Goal: Task Accomplishment & Management: Use online tool/utility

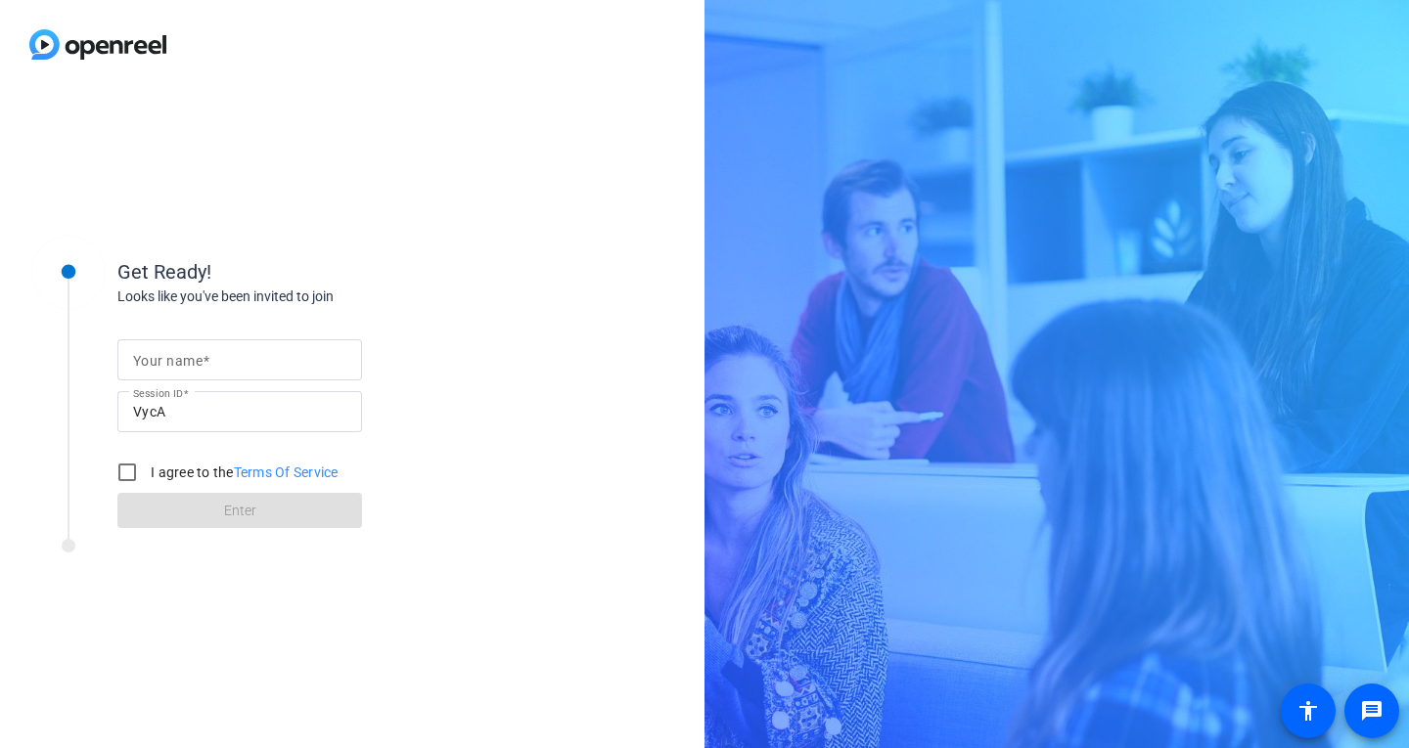
click at [240, 360] on input "Your name" at bounding box center [239, 359] width 213 height 23
type input "[PERSON_NAME]"
click at [130, 469] on input "I agree to the Terms Of Service" at bounding box center [127, 472] width 39 height 39
checkbox input "true"
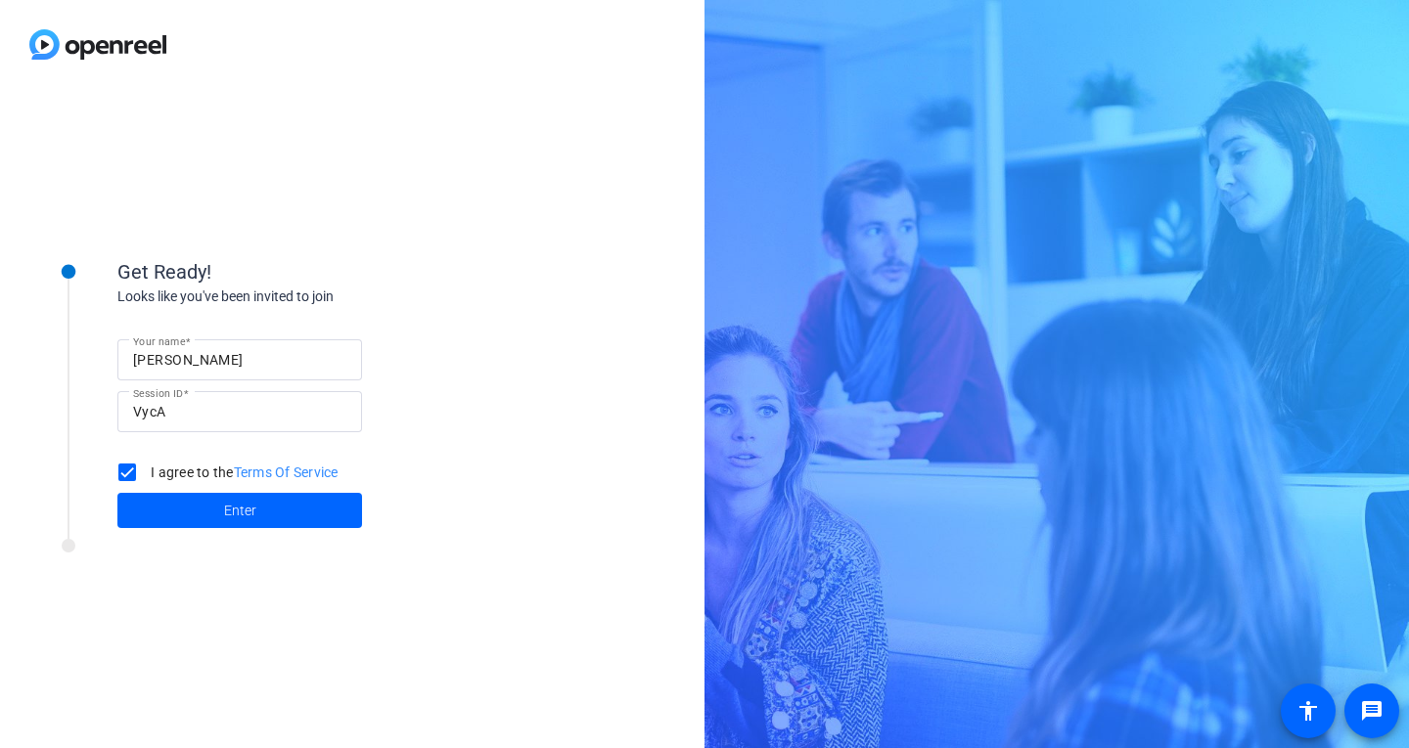
click at [167, 489] on span at bounding box center [239, 510] width 245 height 47
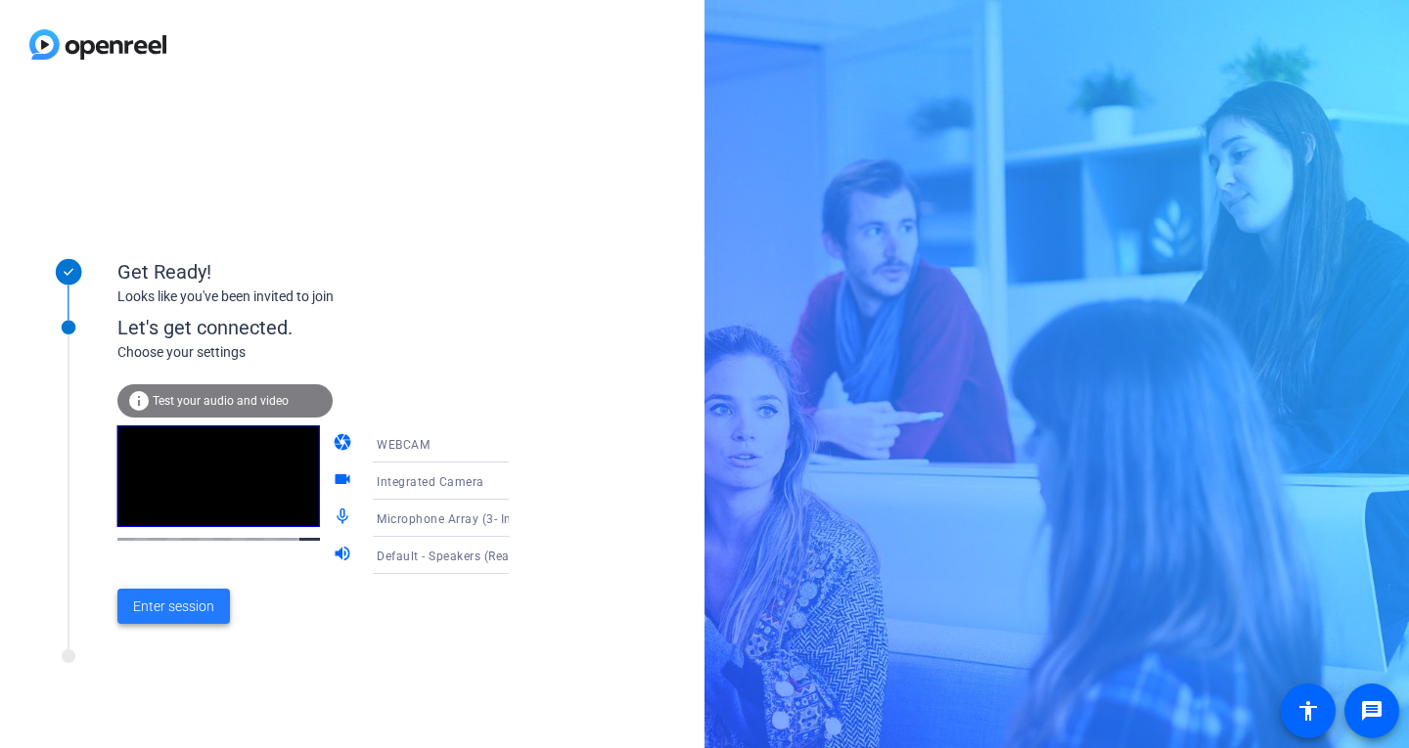
click at [189, 613] on span "Enter session" at bounding box center [173, 607] width 81 height 21
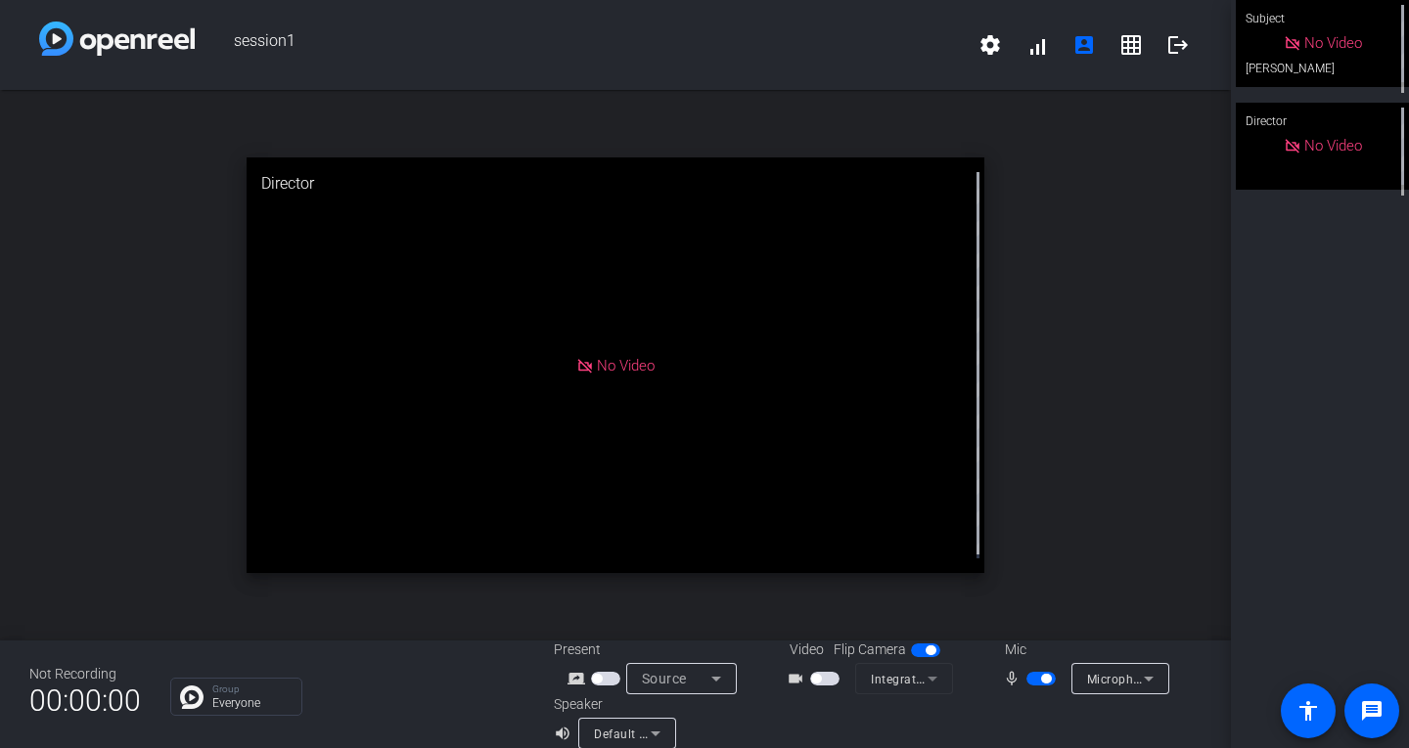
click at [1137, 681] on icon at bounding box center [1148, 678] width 23 height 23
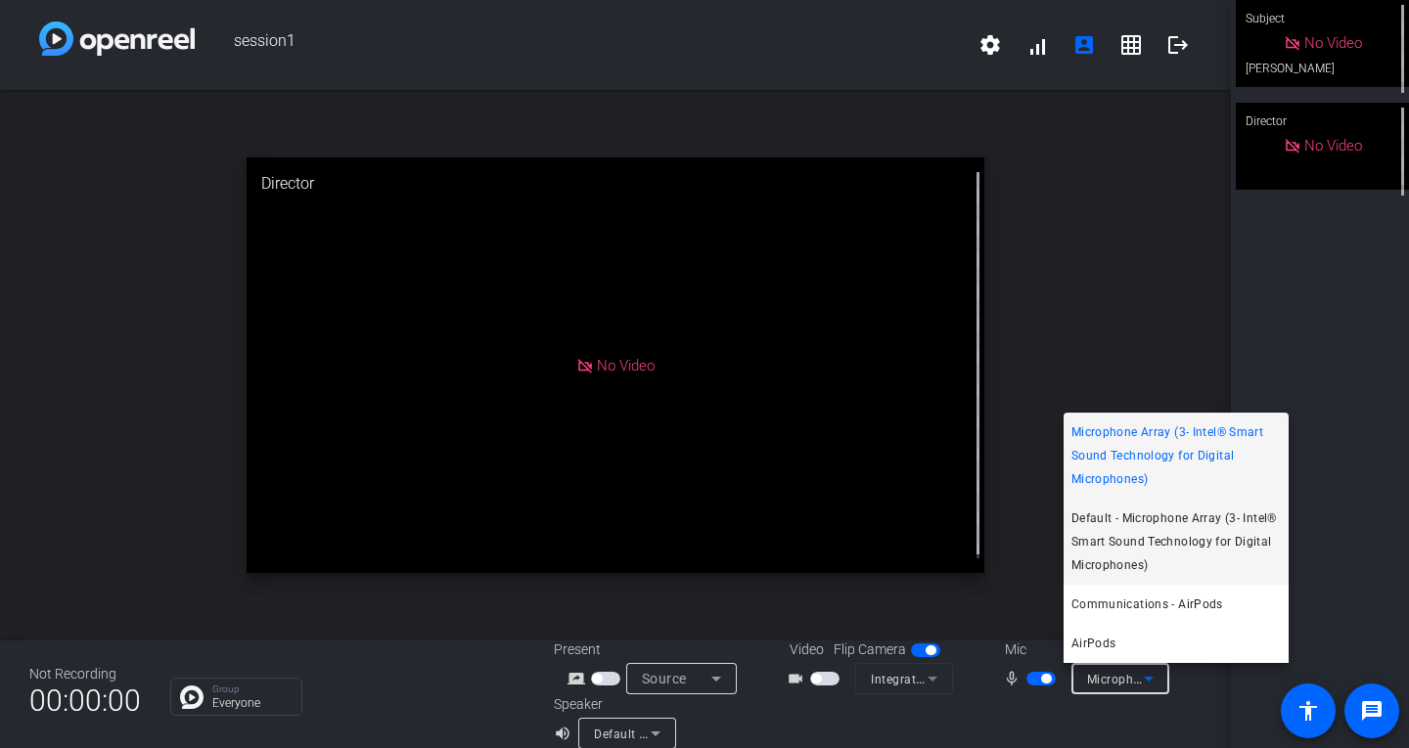
click at [1220, 553] on span "Default - Microphone Array (3- Intel® Smart Sound Technology for Digital Microp…" at bounding box center [1175, 542] width 209 height 70
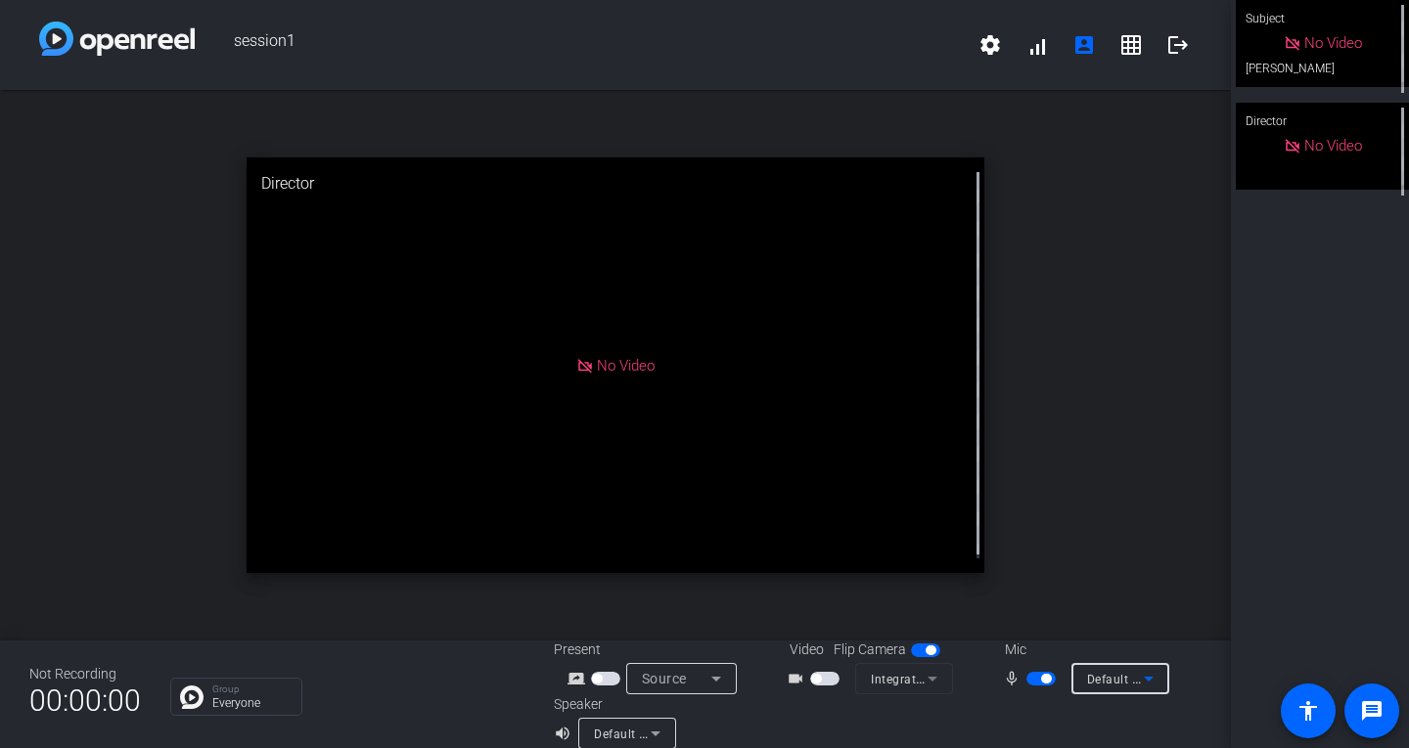
click at [1106, 674] on span "Default - Microphone Array (3- Intel® Smart Sound Technology for Digital Microp…" at bounding box center [1337, 679] width 500 height 16
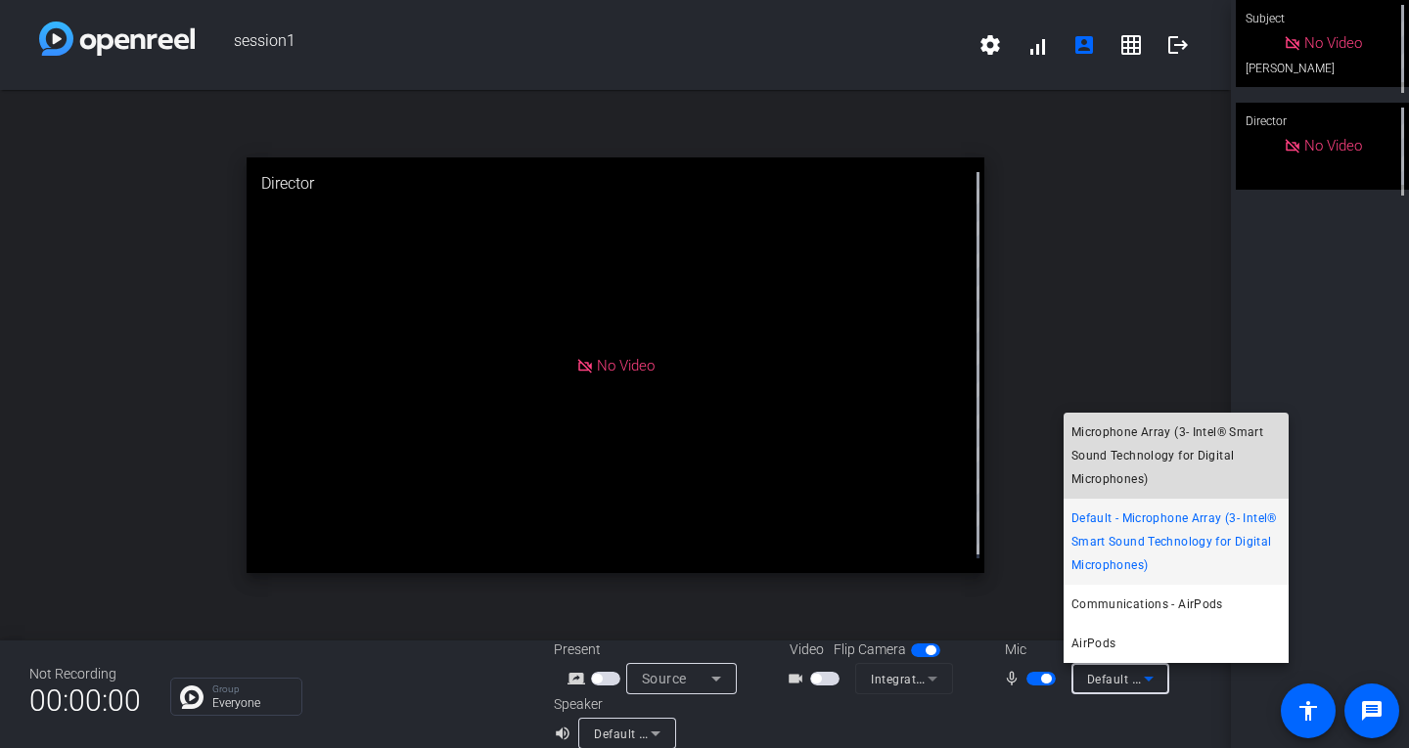
click at [1175, 469] on span "Microphone Array (3- Intel® Smart Sound Technology for Digital Microphones)" at bounding box center [1175, 456] width 209 height 70
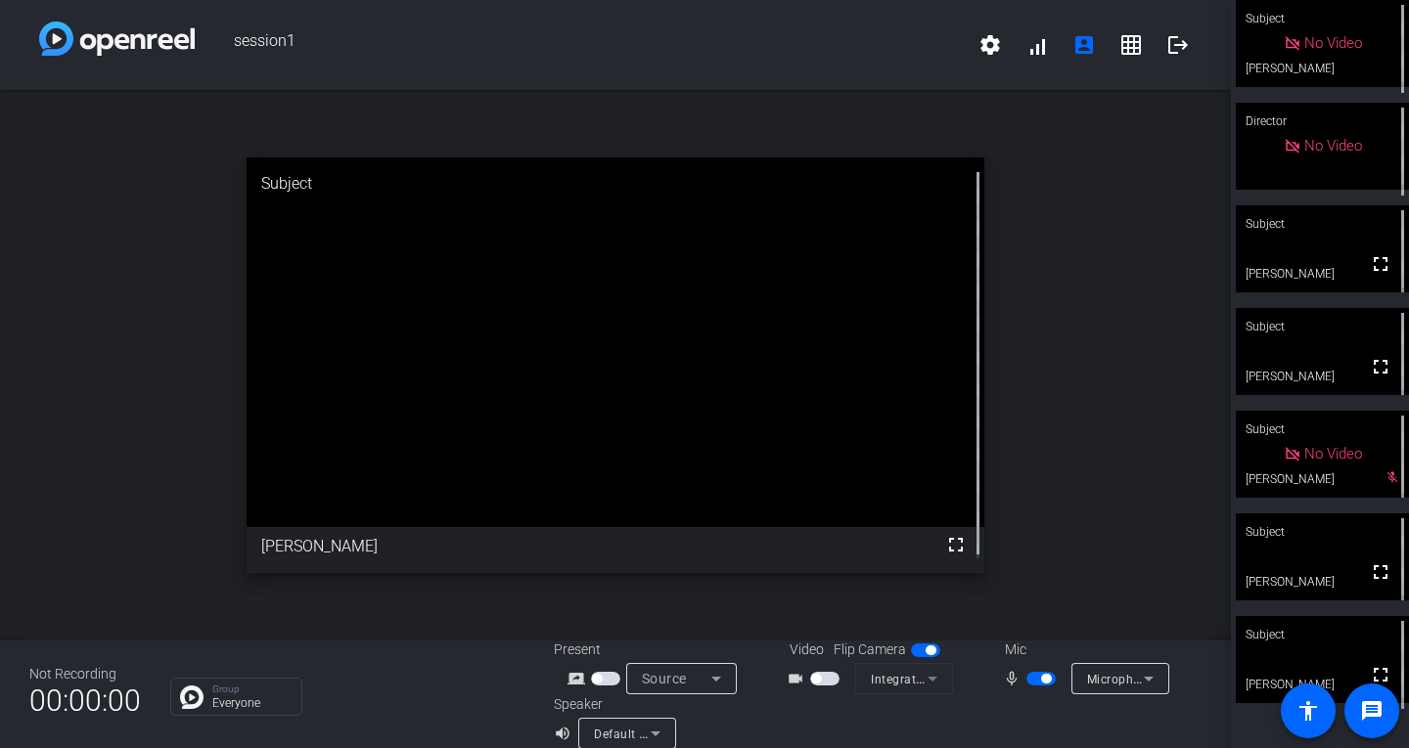
click at [1041, 678] on span "button" at bounding box center [1046, 679] width 10 height 10
click at [1044, 674] on span "button" at bounding box center [1040, 679] width 29 height 14
click at [1042, 678] on span "button" at bounding box center [1046, 679] width 10 height 10
click at [1037, 677] on span "button" at bounding box center [1040, 679] width 29 height 14
click at [1041, 680] on span "button" at bounding box center [1046, 679] width 10 height 10
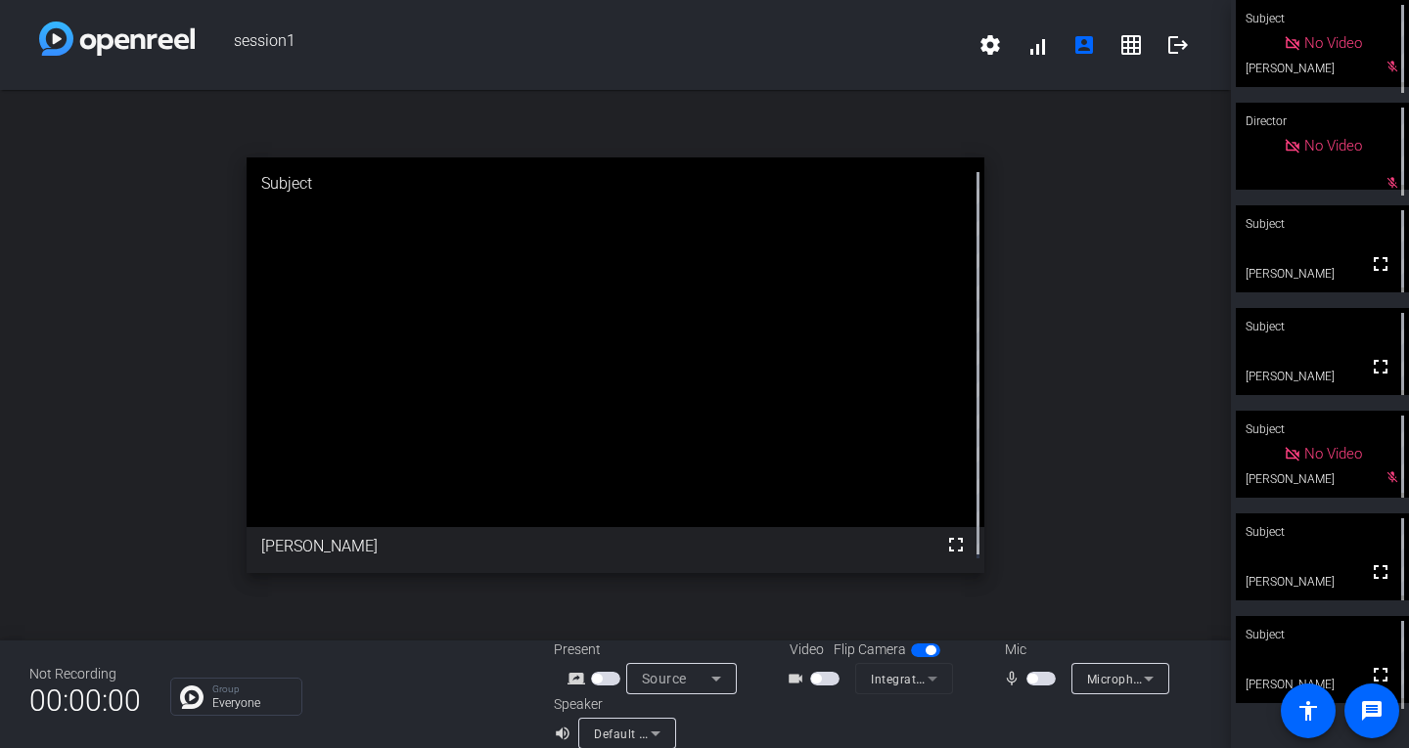
click at [1034, 683] on span "button" at bounding box center [1040, 679] width 29 height 14
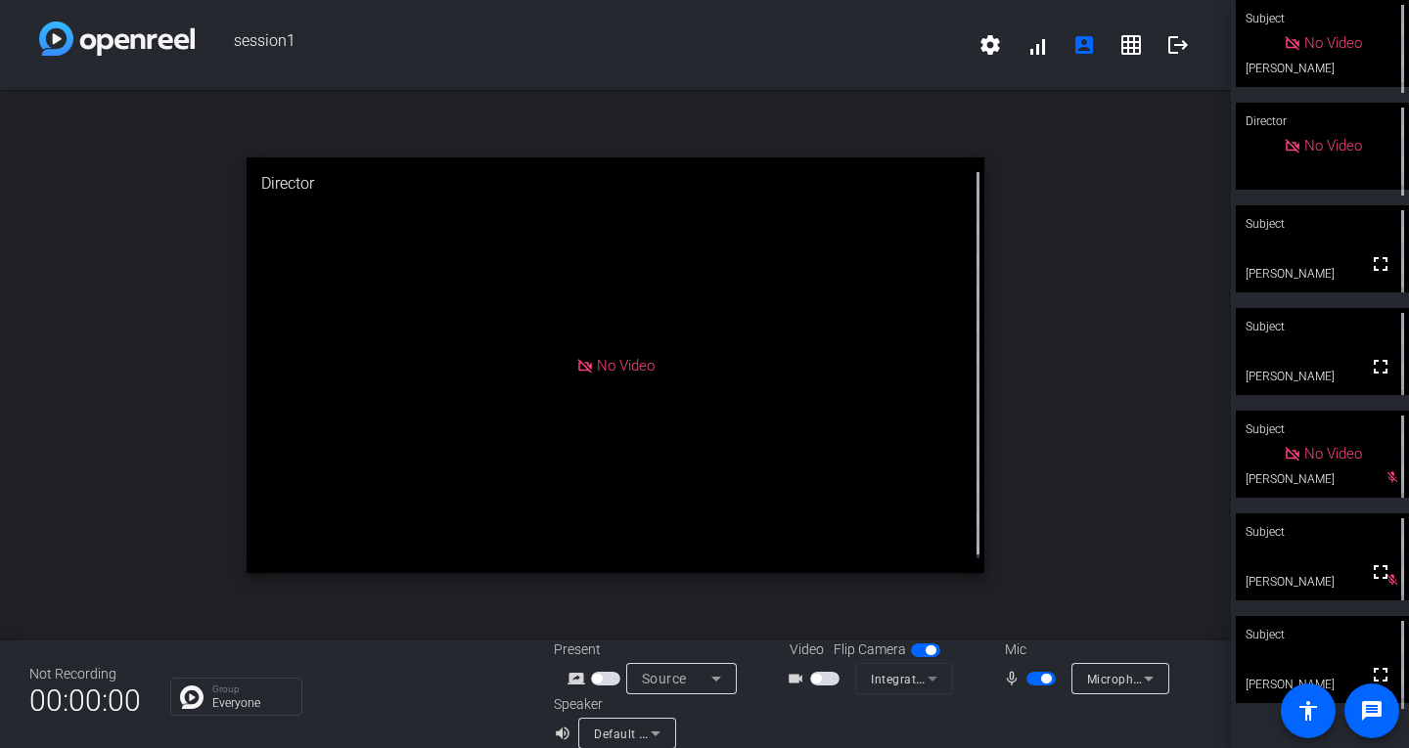
click at [1029, 675] on span "button" at bounding box center [1040, 679] width 29 height 14
click at [1036, 679] on span "button" at bounding box center [1040, 679] width 29 height 14
click at [1029, 681] on span "button" at bounding box center [1040, 679] width 29 height 14
click at [1040, 680] on span "button" at bounding box center [1040, 679] width 29 height 14
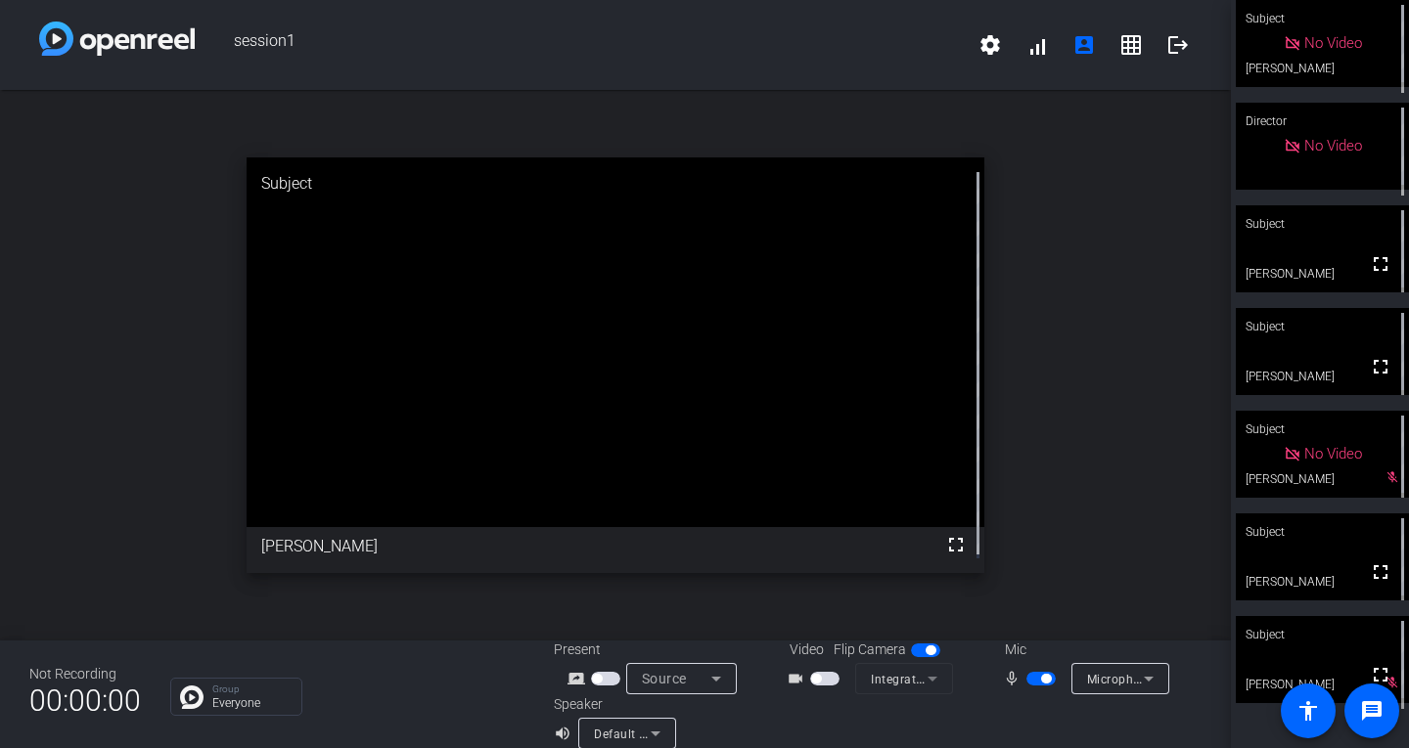
click at [1041, 681] on span "button" at bounding box center [1046, 679] width 10 height 10
click at [1037, 680] on span "button" at bounding box center [1040, 679] width 29 height 14
click at [1041, 679] on span "button" at bounding box center [1046, 679] width 10 height 10
click at [1030, 677] on span "button" at bounding box center [1040, 679] width 29 height 14
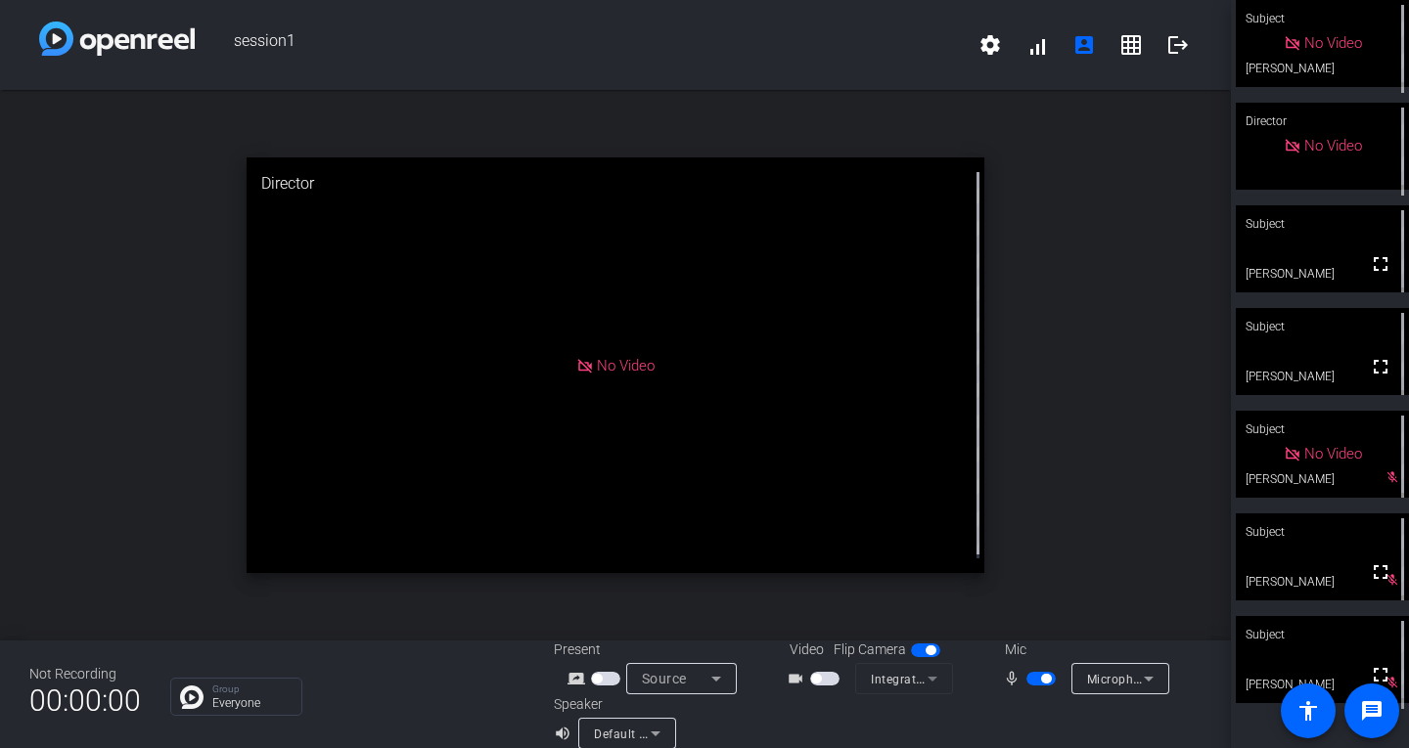
click at [1028, 668] on mat-slide-toggle at bounding box center [1042, 678] width 33 height 21
click at [1026, 684] on span "button" at bounding box center [1040, 679] width 29 height 14
click at [1033, 673] on span "button" at bounding box center [1040, 679] width 29 height 14
click at [1041, 676] on span "button" at bounding box center [1046, 679] width 10 height 10
click at [1034, 676] on span "button" at bounding box center [1040, 679] width 29 height 14
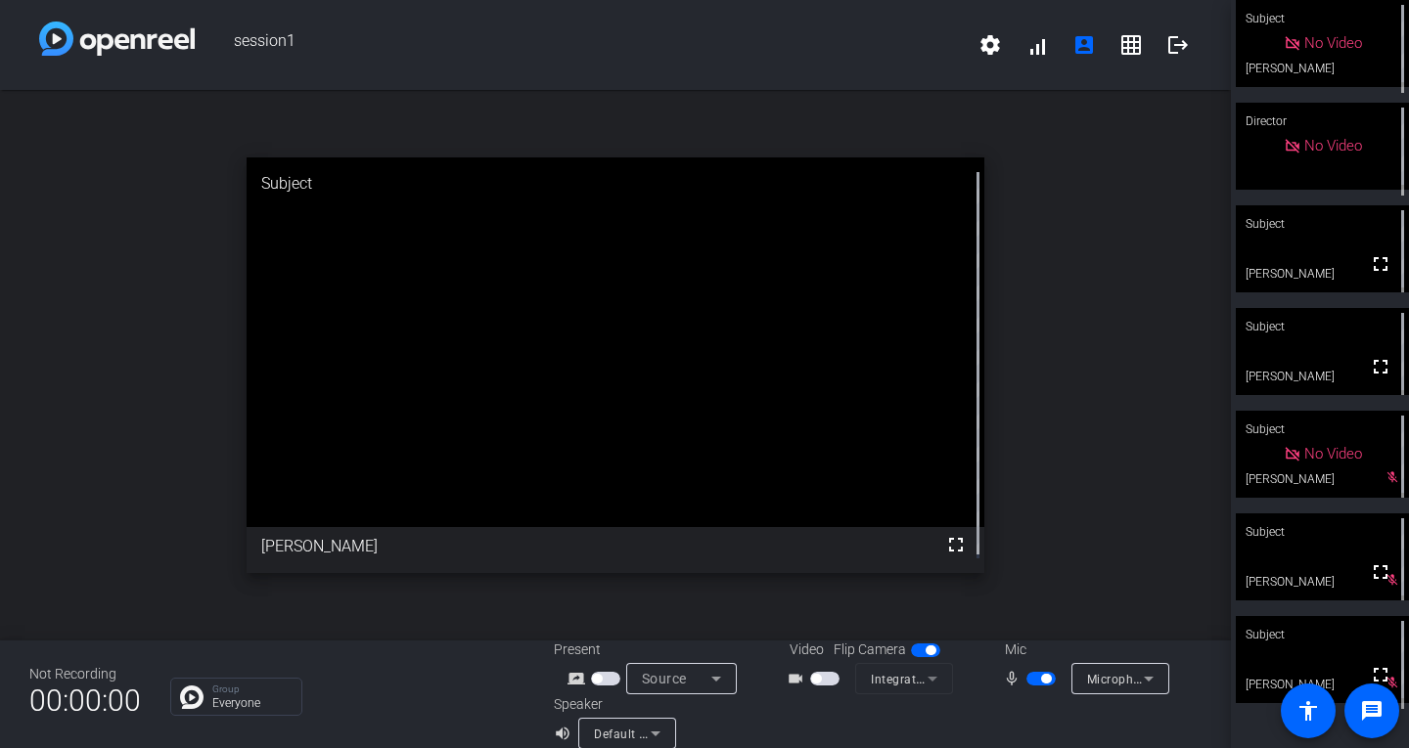
click at [1041, 676] on span "button" at bounding box center [1046, 679] width 10 height 10
click at [1033, 680] on span "button" at bounding box center [1040, 679] width 29 height 14
click at [1041, 680] on span "button" at bounding box center [1046, 679] width 10 height 10
click at [1034, 678] on span "button" at bounding box center [1040, 679] width 29 height 14
click at [1026, 677] on span "button" at bounding box center [1040, 679] width 29 height 14
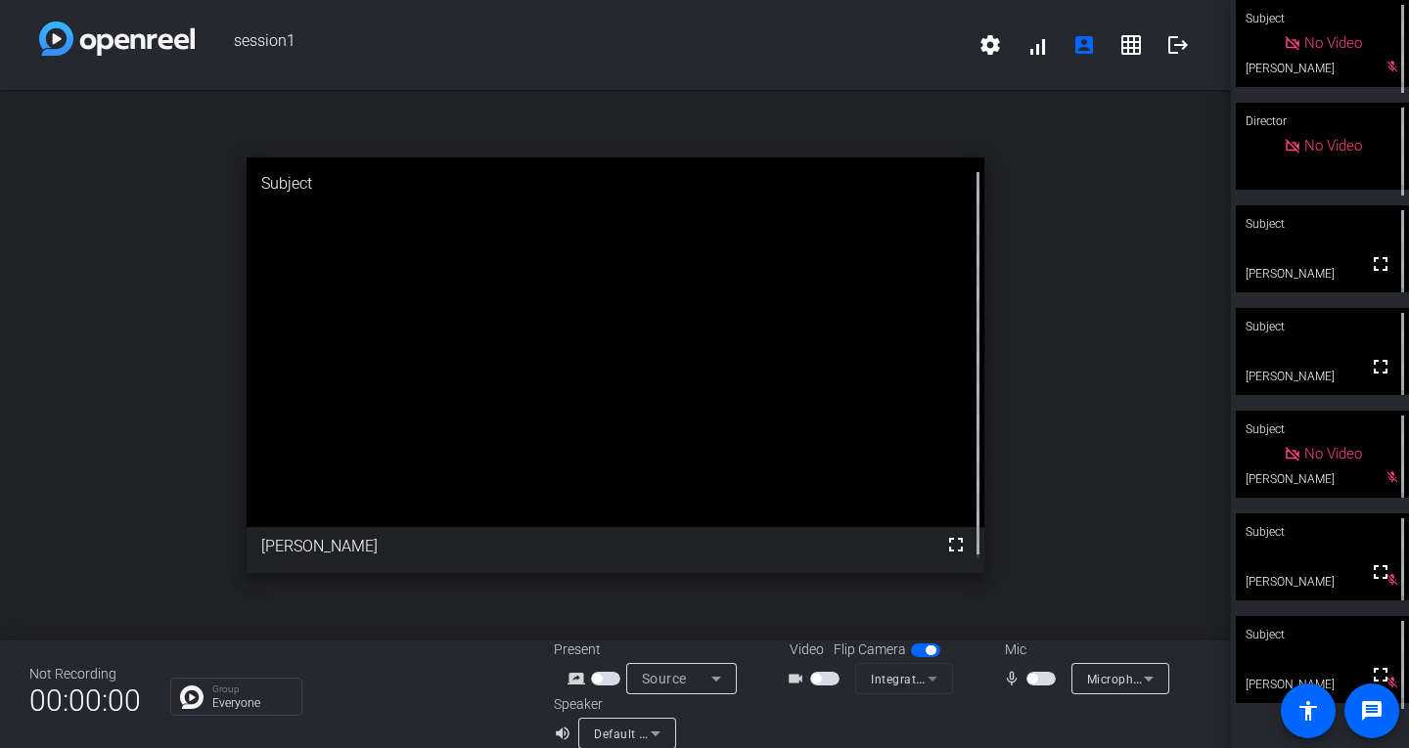
click at [1040, 679] on span "button" at bounding box center [1040, 679] width 29 height 14
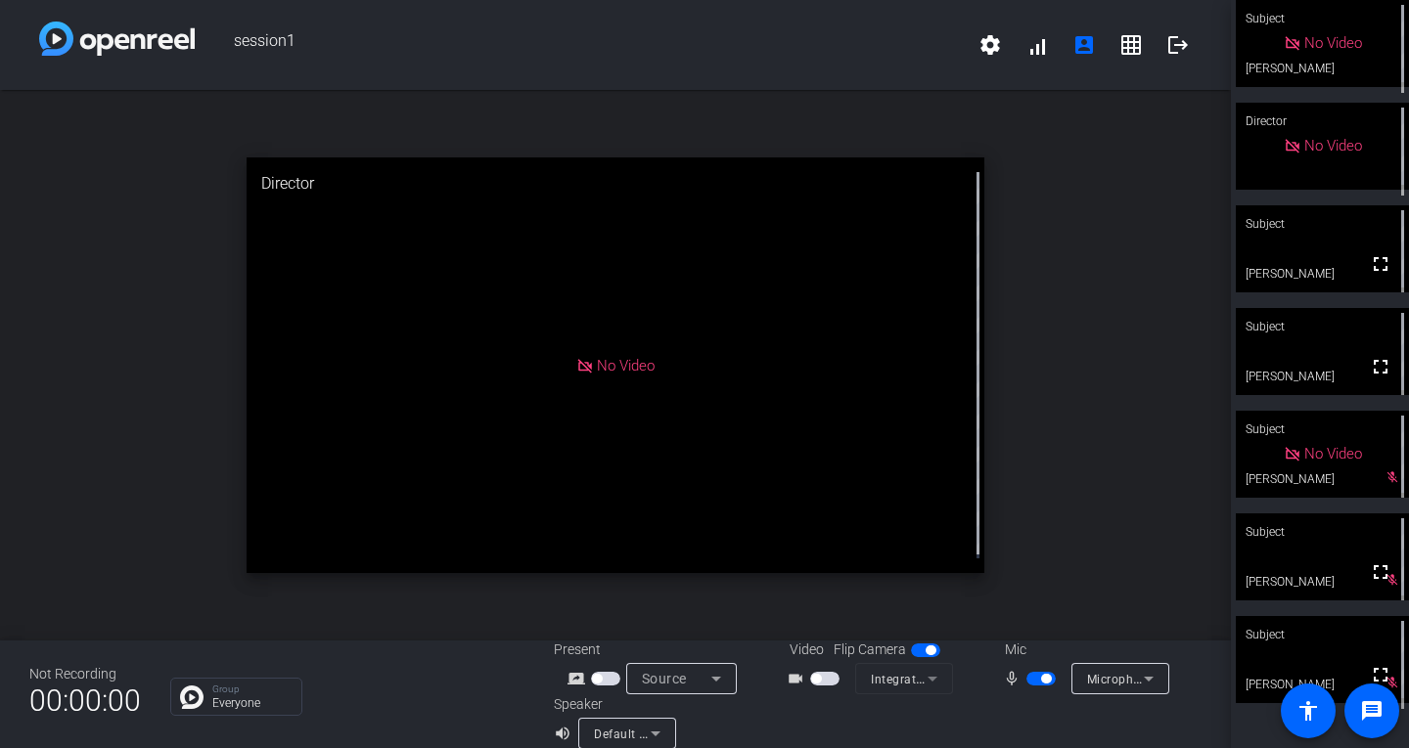
click at [1041, 679] on span "button" at bounding box center [1046, 679] width 10 height 10
click at [1041, 679] on span "button" at bounding box center [1040, 679] width 29 height 14
click at [1026, 675] on span "button" at bounding box center [1040, 679] width 29 height 14
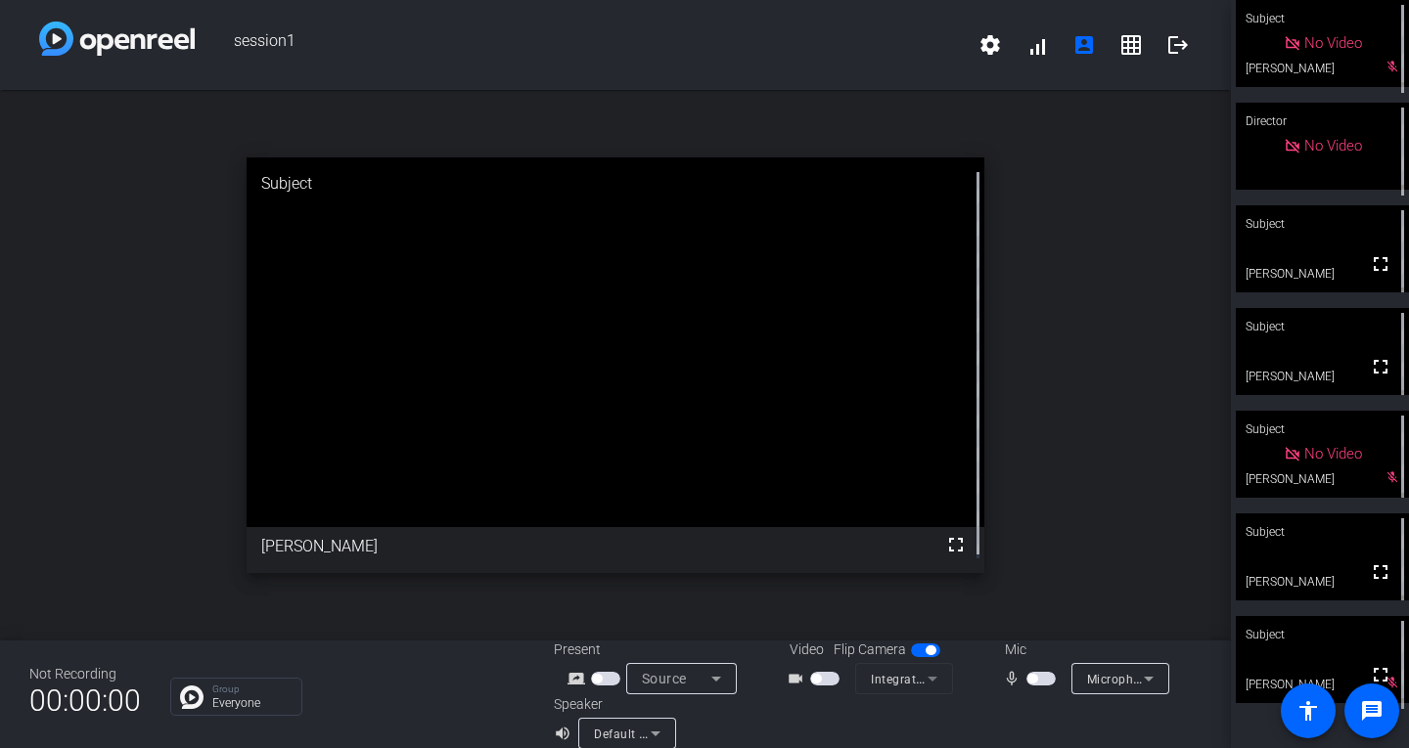
click at [1032, 680] on span "button" at bounding box center [1040, 679] width 29 height 14
click at [1029, 677] on span "button" at bounding box center [1040, 679] width 29 height 14
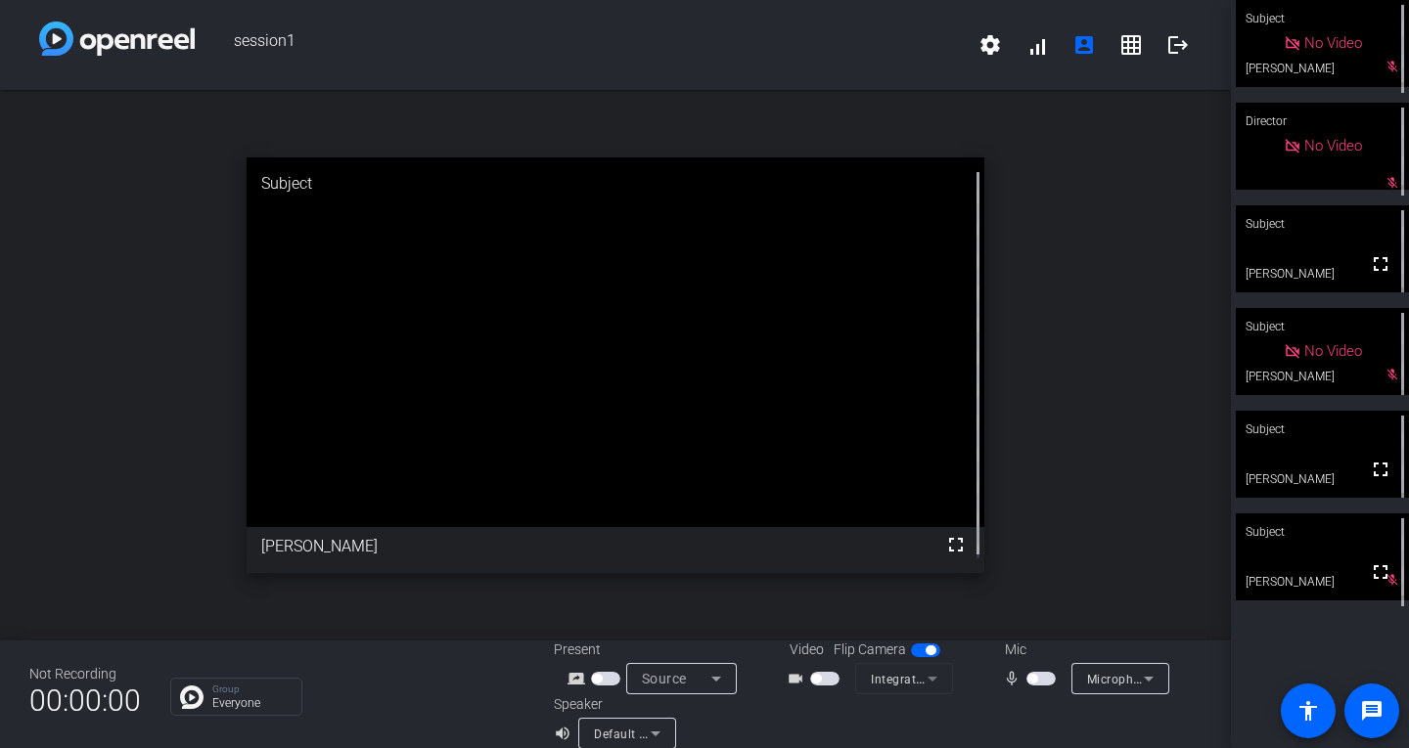
click at [101, 252] on div "open_in_new Subject fullscreen [PERSON_NAME]" at bounding box center [615, 365] width 1231 height 551
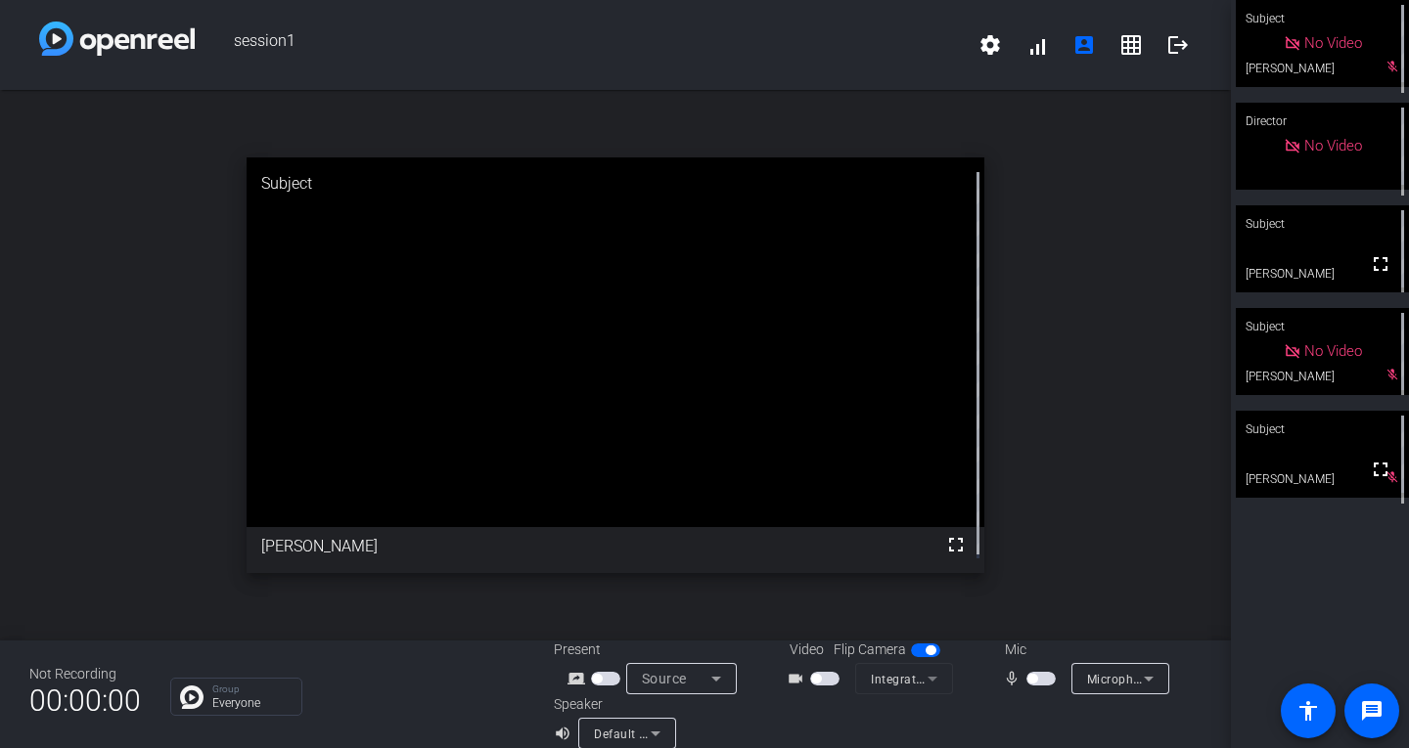
click at [1038, 678] on span "button" at bounding box center [1040, 679] width 29 height 14
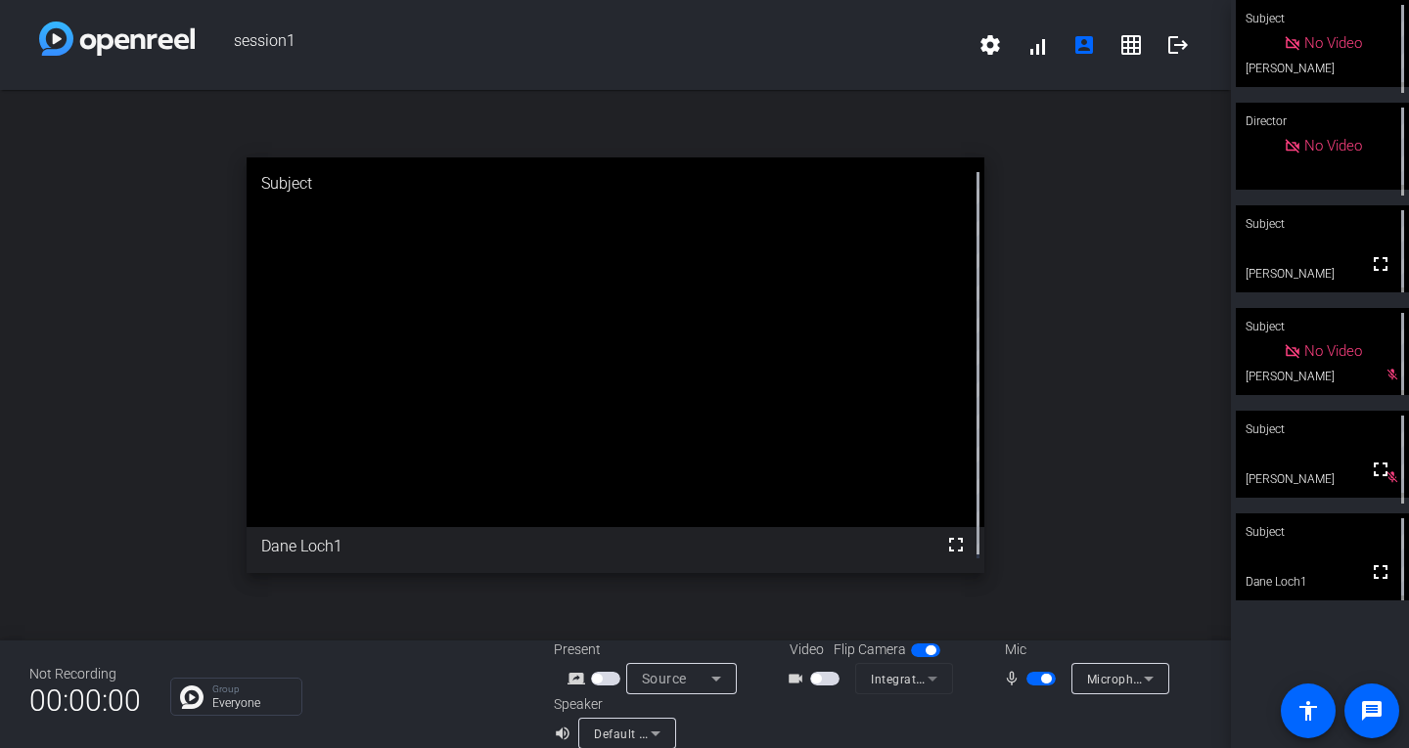
click at [1031, 679] on span "button" at bounding box center [1040, 679] width 29 height 14
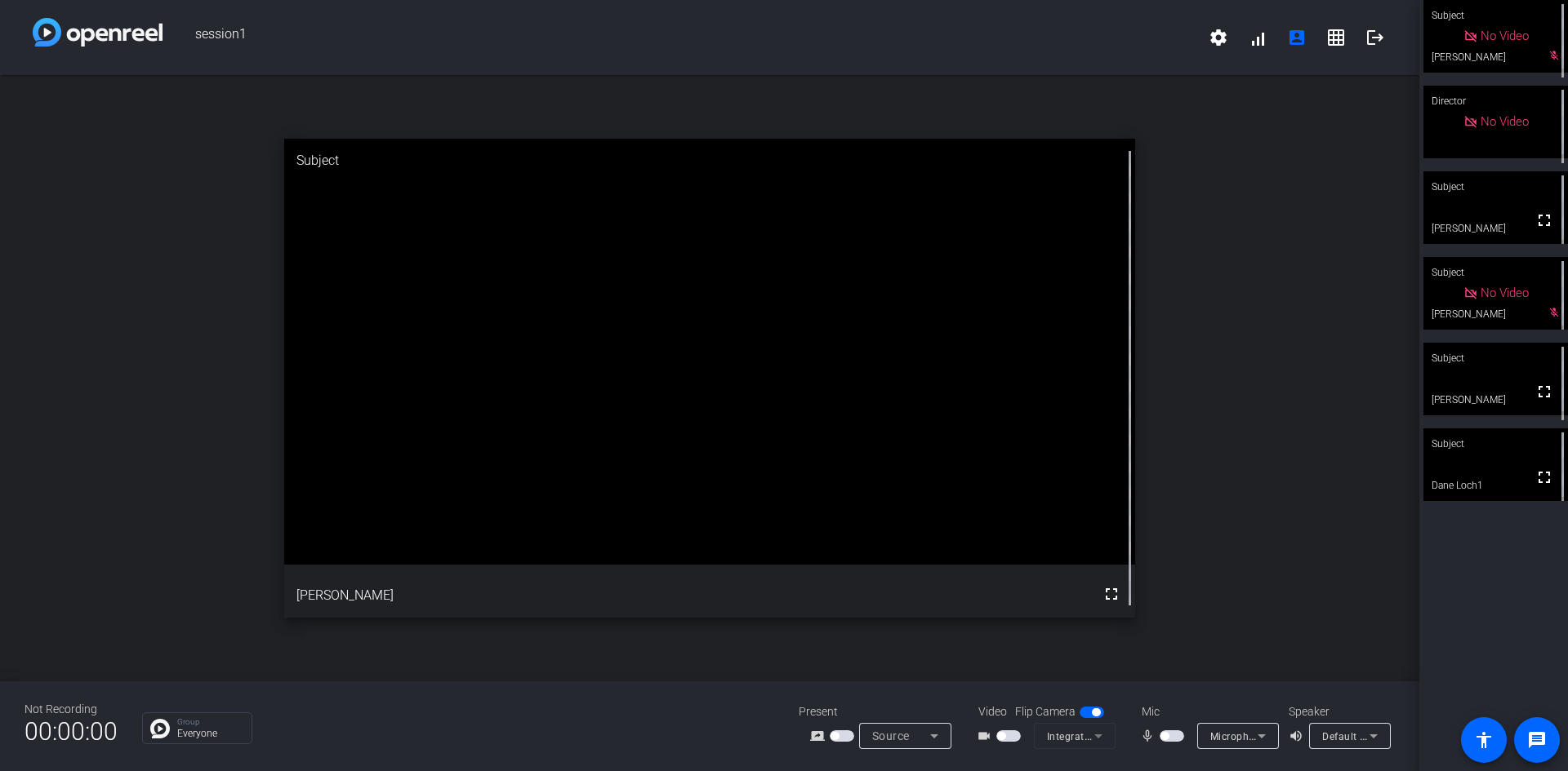
drag, startPoint x: 1171, startPoint y: 738, endPoint x: 2765, endPoint y: 572, distance: 1602.6
click at [1176, 572] on html "Accessibility Screen-Reader Guide, Feedback, and Issue Reporting | New window s…" at bounding box center [784, 386] width 1568 height 771
click at [1176, 623] on span "button" at bounding box center [1171, 737] width 24 height 12
click at [1172, 623] on span "button" at bounding box center [1176, 737] width 8 height 8
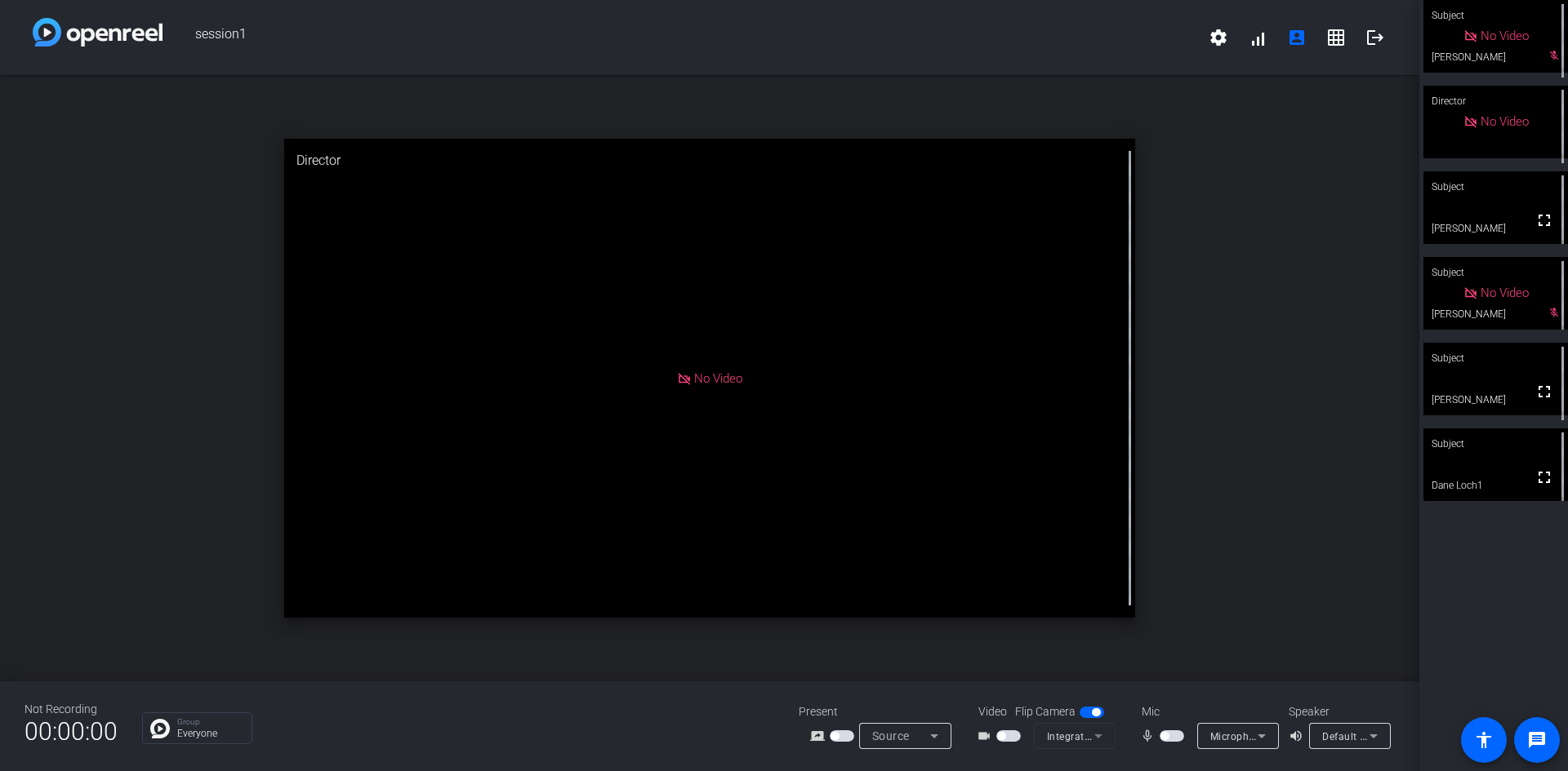
click at [1173, 623] on span "button" at bounding box center [1171, 737] width 24 height 12
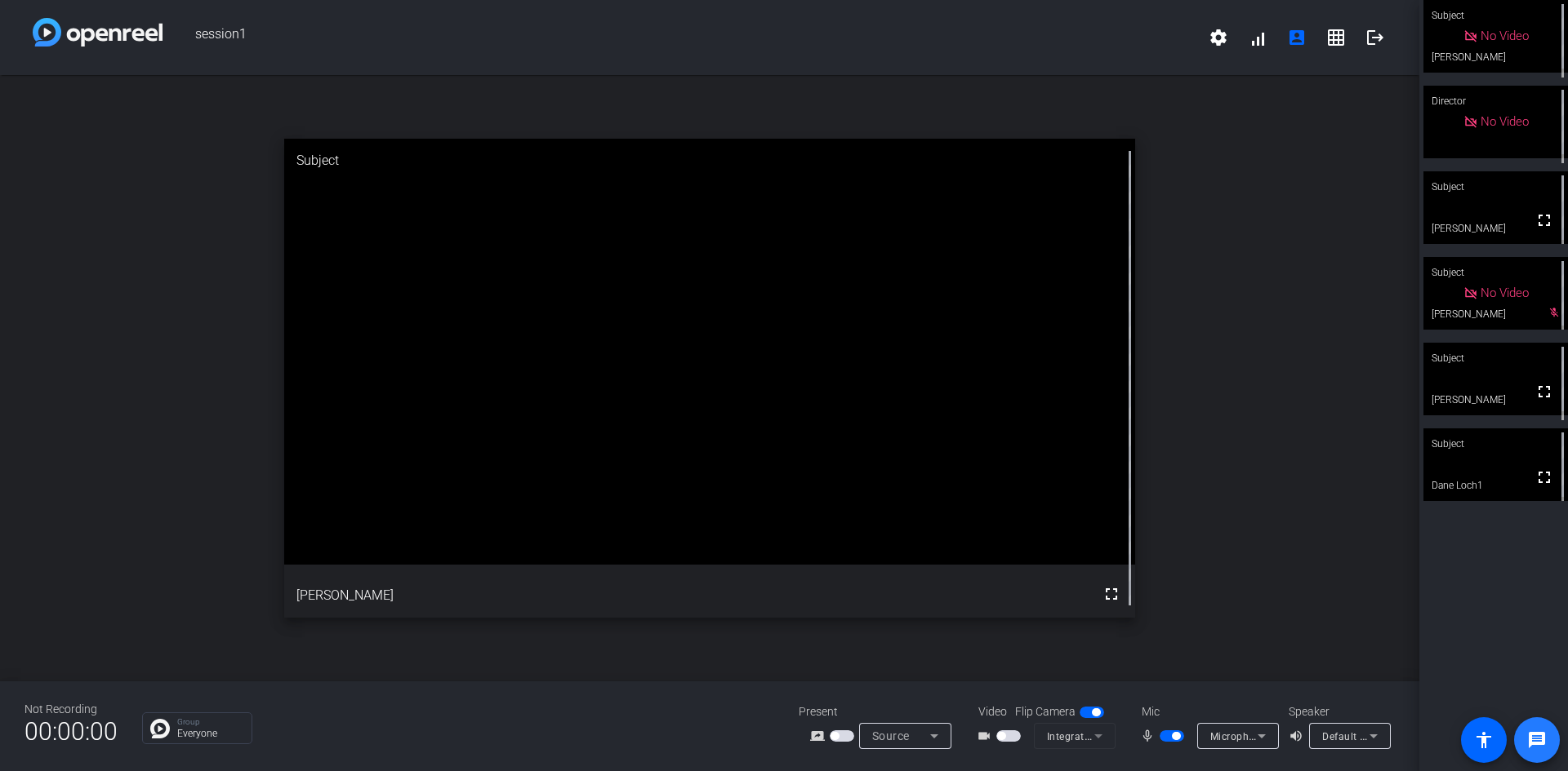
click at [1176, 623] on mat-icon "message" at bounding box center [1536, 740] width 19 height 19
click at [1176, 436] on div "open_in_new Subject fullscreen Dane Loch1" at bounding box center [710, 378] width 1419 height 607
click at [1166, 623] on span "button" at bounding box center [1171, 737] width 24 height 12
click at [1176, 391] on div "open_in_new Subject fullscreen Dane Loch1" at bounding box center [710, 378] width 1419 height 607
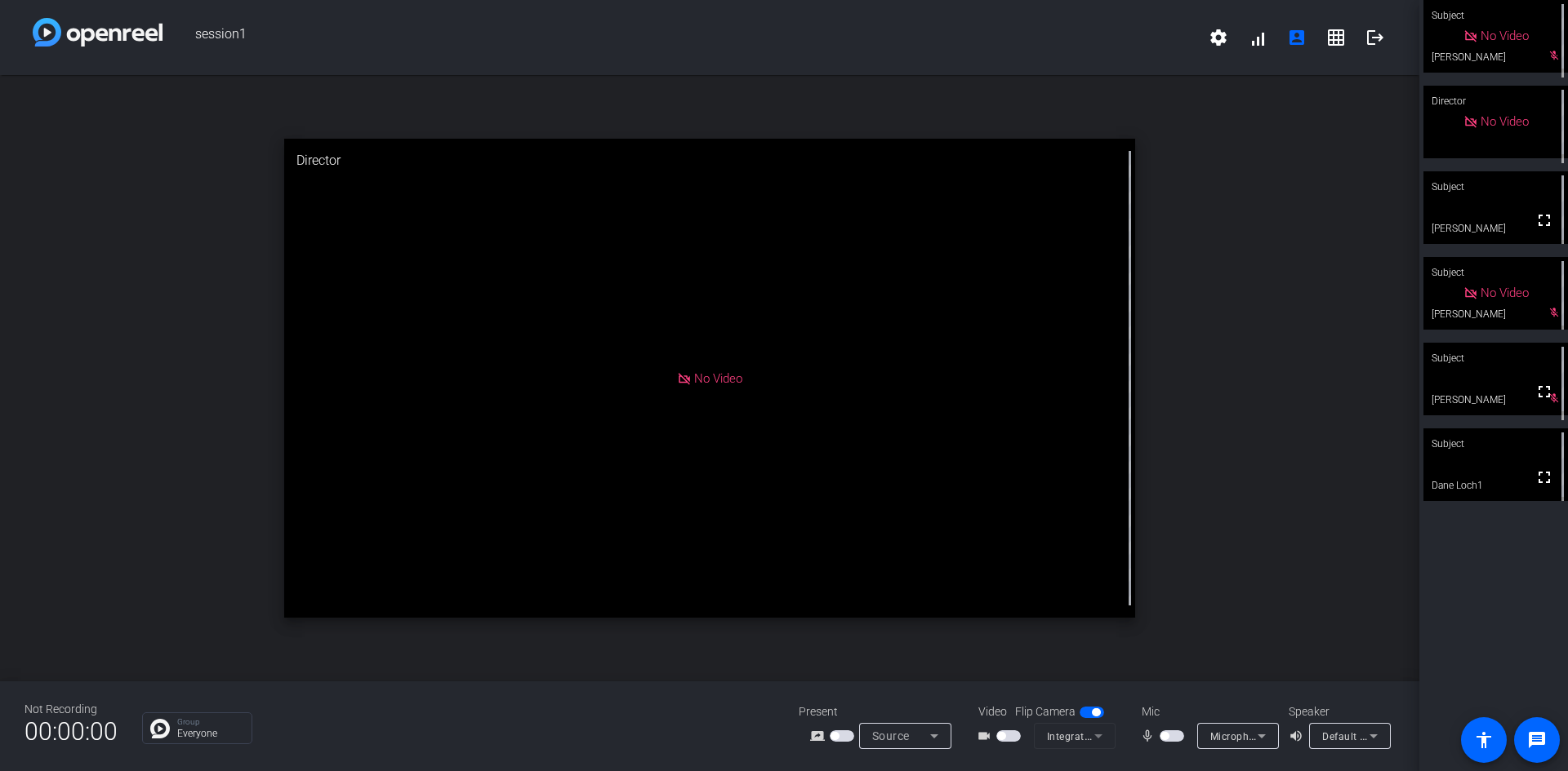
click at [1171, 623] on span "button" at bounding box center [1171, 737] width 24 height 12
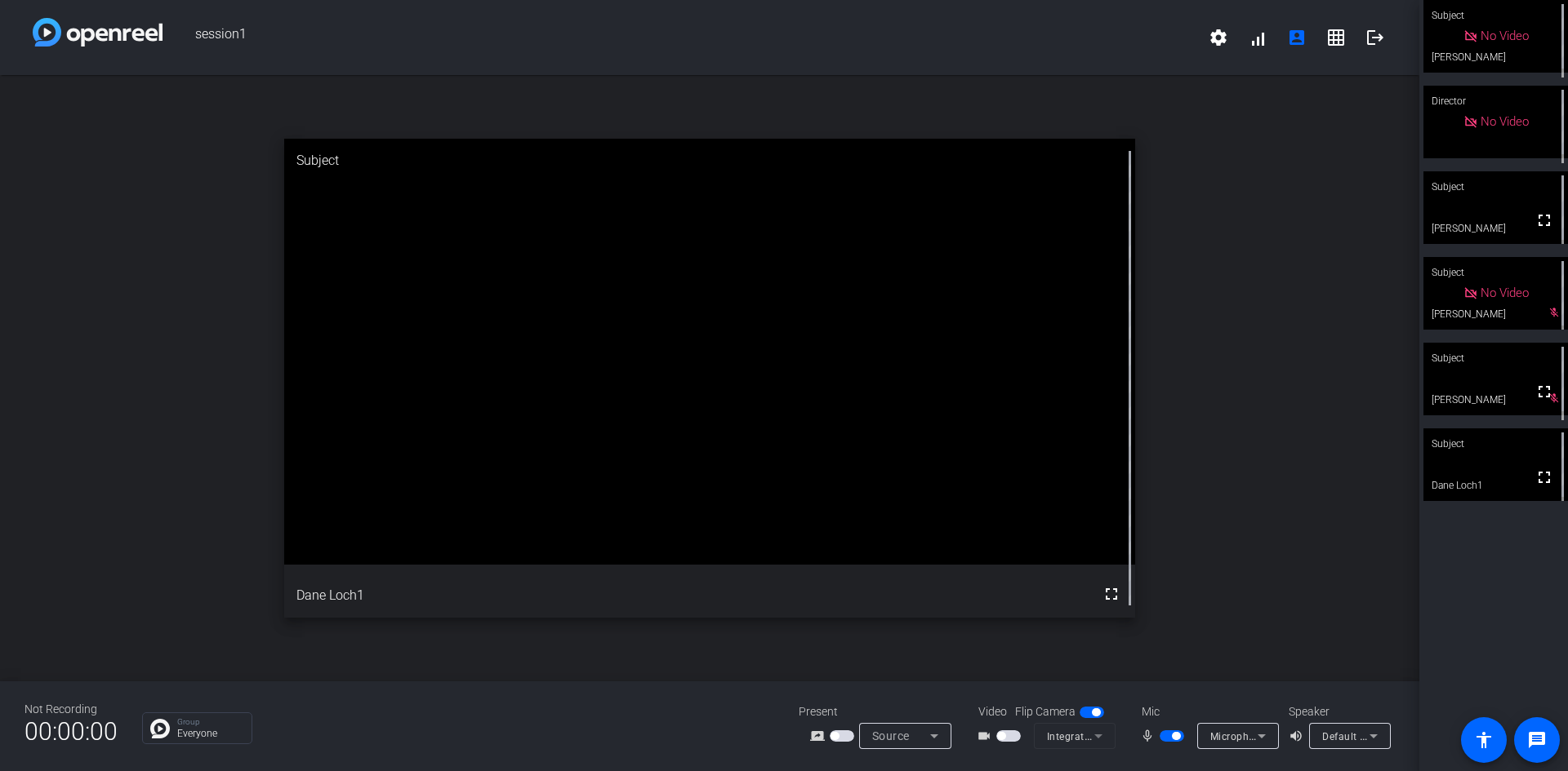
click at [1156, 623] on mat-icon "mic_none" at bounding box center [1150, 736] width 19 height 19
click at [1164, 623] on span "button" at bounding box center [1171, 737] width 24 height 12
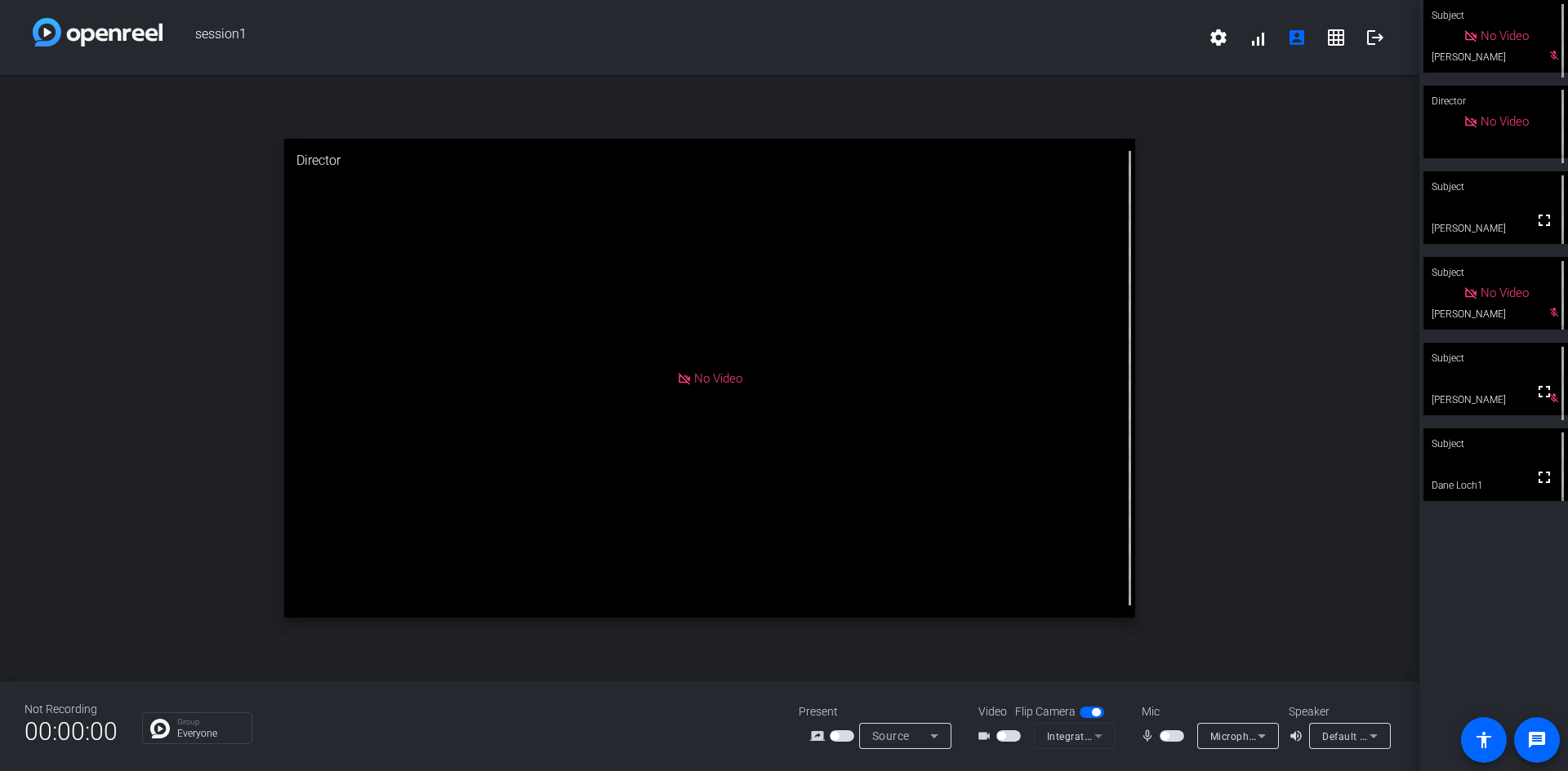
click at [1176, 623] on span "button" at bounding box center [1171, 737] width 24 height 12
click at [1176, 623] on span "button" at bounding box center [1176, 737] width 8 height 8
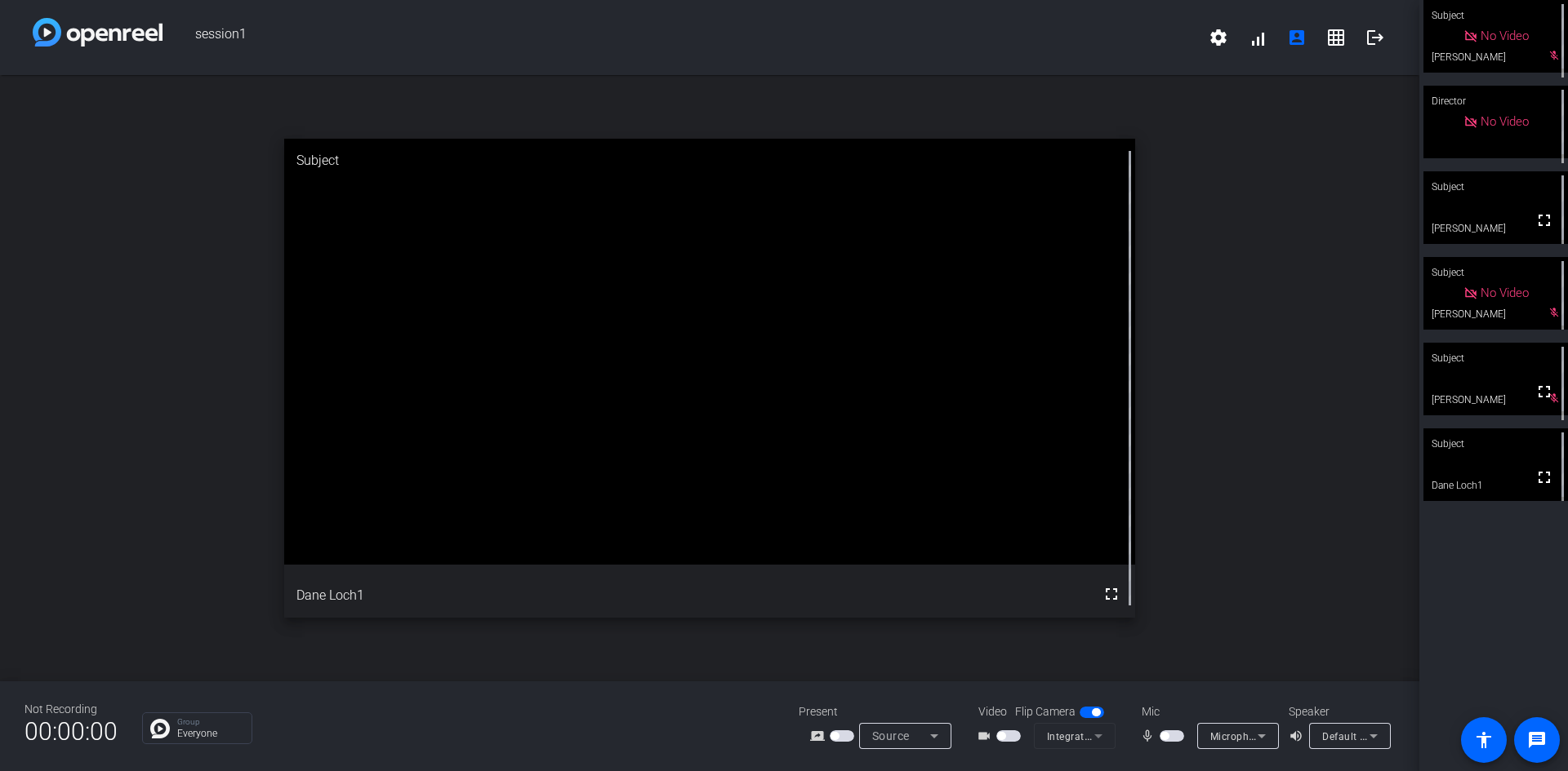
click at [1171, 623] on span "button" at bounding box center [1171, 737] width 24 height 12
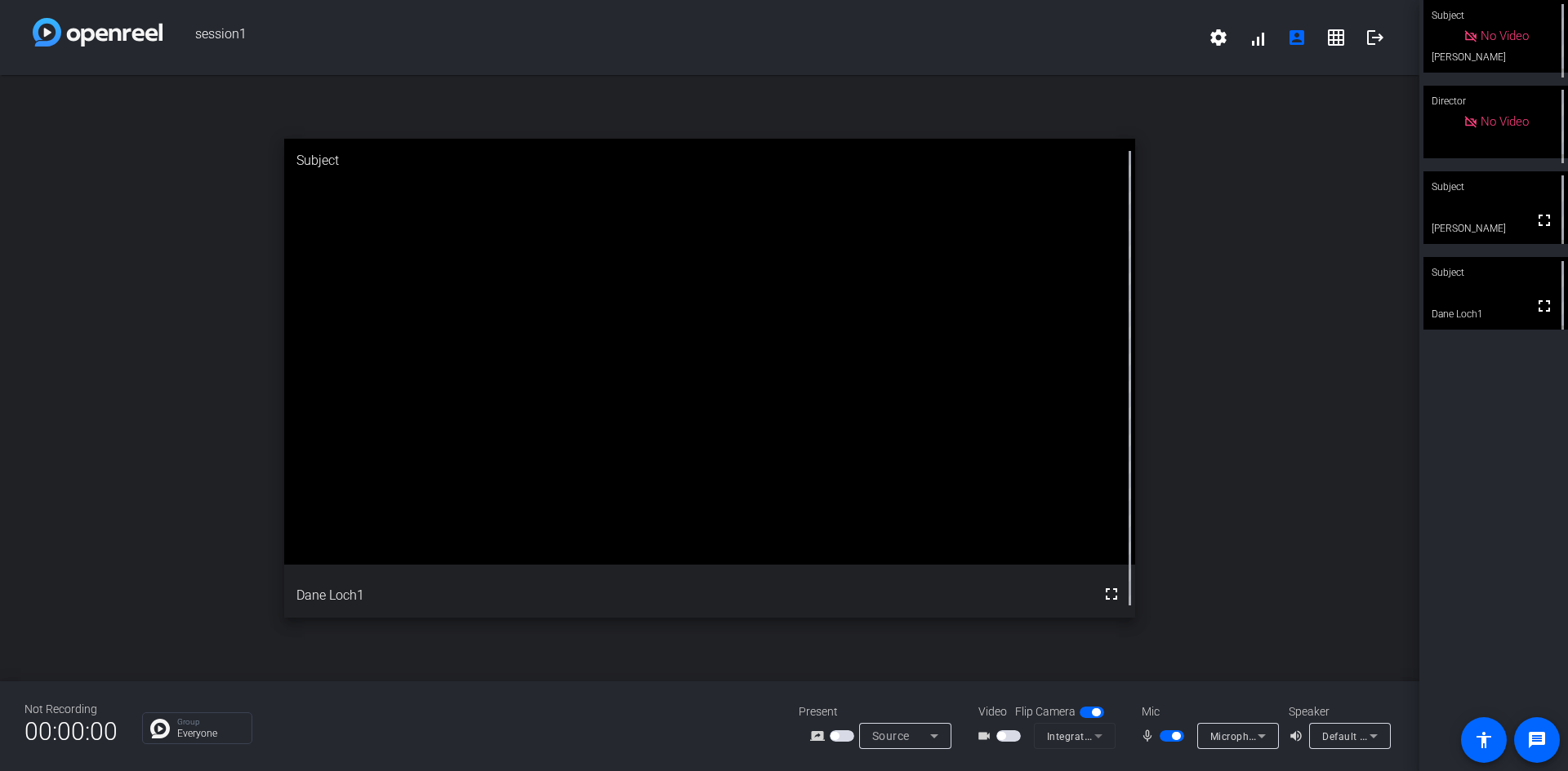
drag, startPoint x: 1166, startPoint y: 634, endPoint x: 1152, endPoint y: 637, distance: 14.3
click at [1166, 623] on div "open_in_new Subject fullscreen Dane Loch1" at bounding box center [710, 378] width 1419 height 607
